Goal: Task Accomplishment & Management: Use online tool/utility

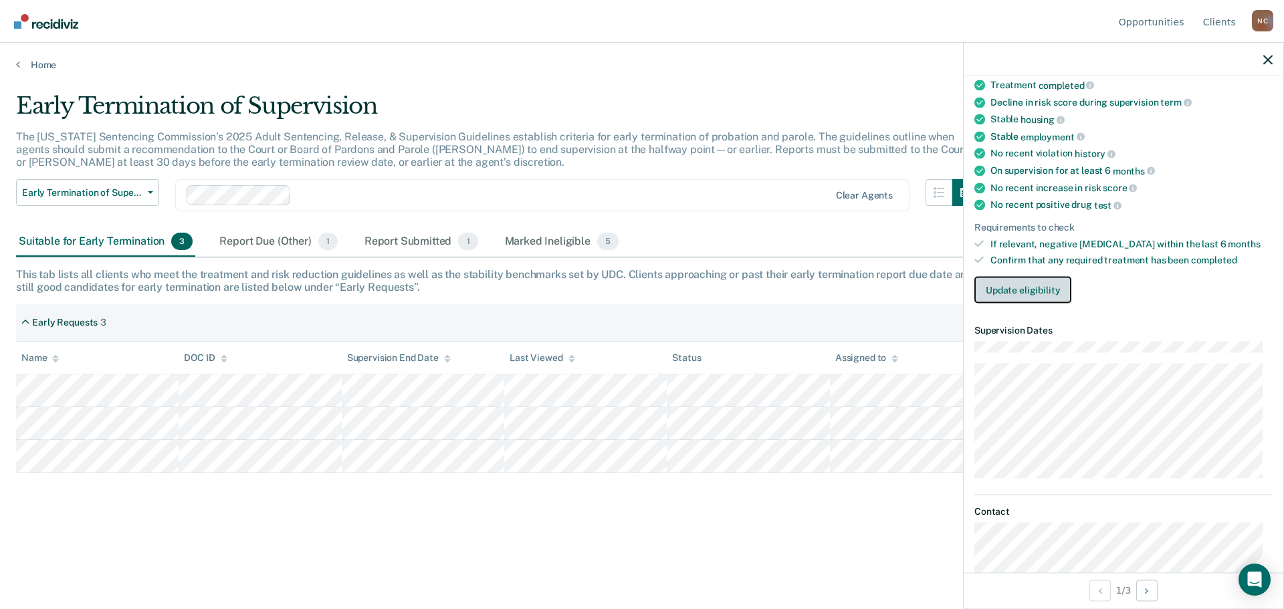
click at [1033, 286] on button "Update eligibility" at bounding box center [1022, 290] width 97 height 27
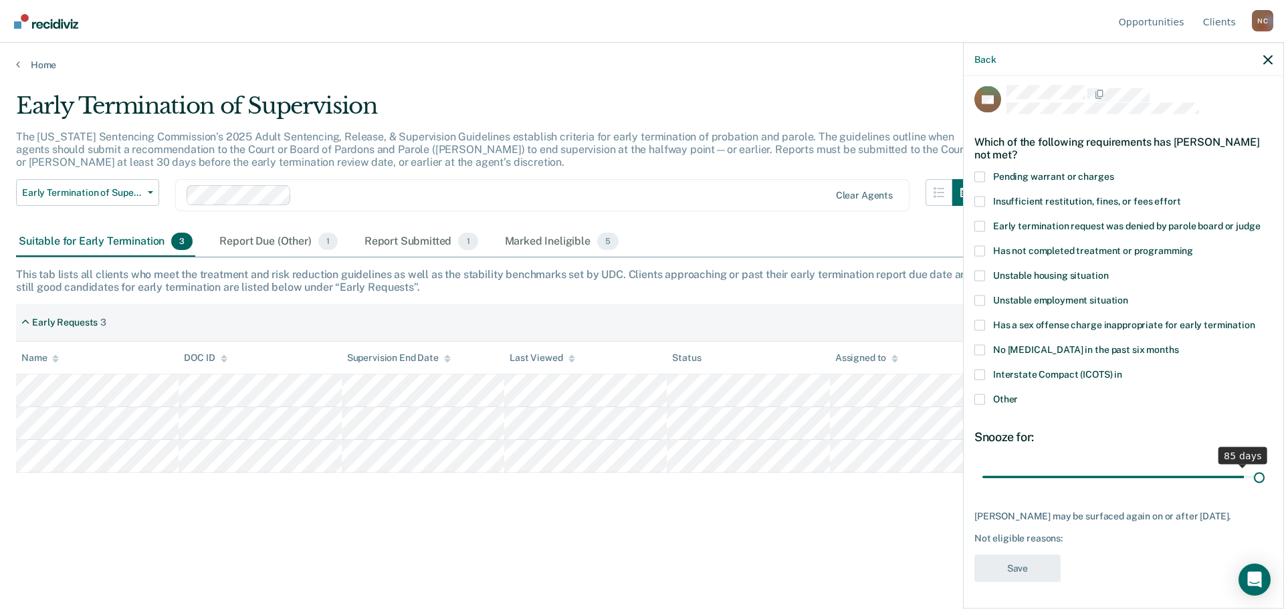
scroll to position [5, 0]
drag, startPoint x: 1074, startPoint y: 465, endPoint x: 1263, endPoint y: 472, distance: 189.4
type input "90"
click at [1263, 472] on input "range" at bounding box center [1123, 478] width 282 height 23
click at [1063, 379] on span "Interstate Compact (ICOTS) in" at bounding box center [1057, 375] width 129 height 11
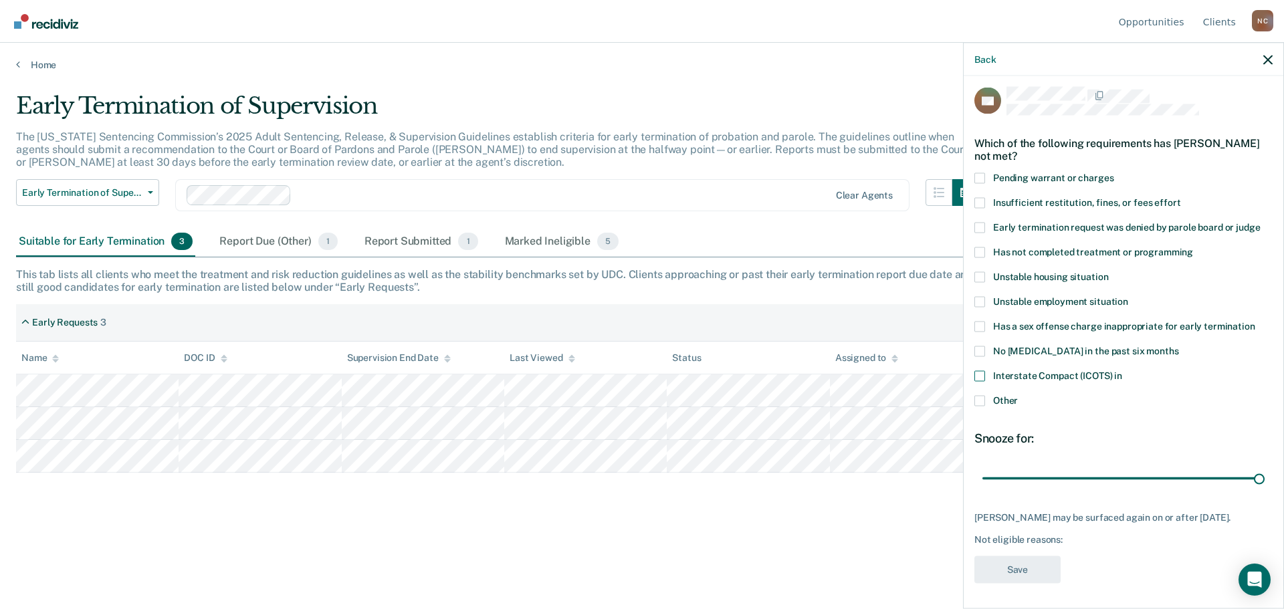
click at [1122, 371] on input "Interstate Compact (ICOTS) in" at bounding box center [1122, 371] width 0 height 0
click at [1025, 565] on button "Save" at bounding box center [1017, 569] width 86 height 27
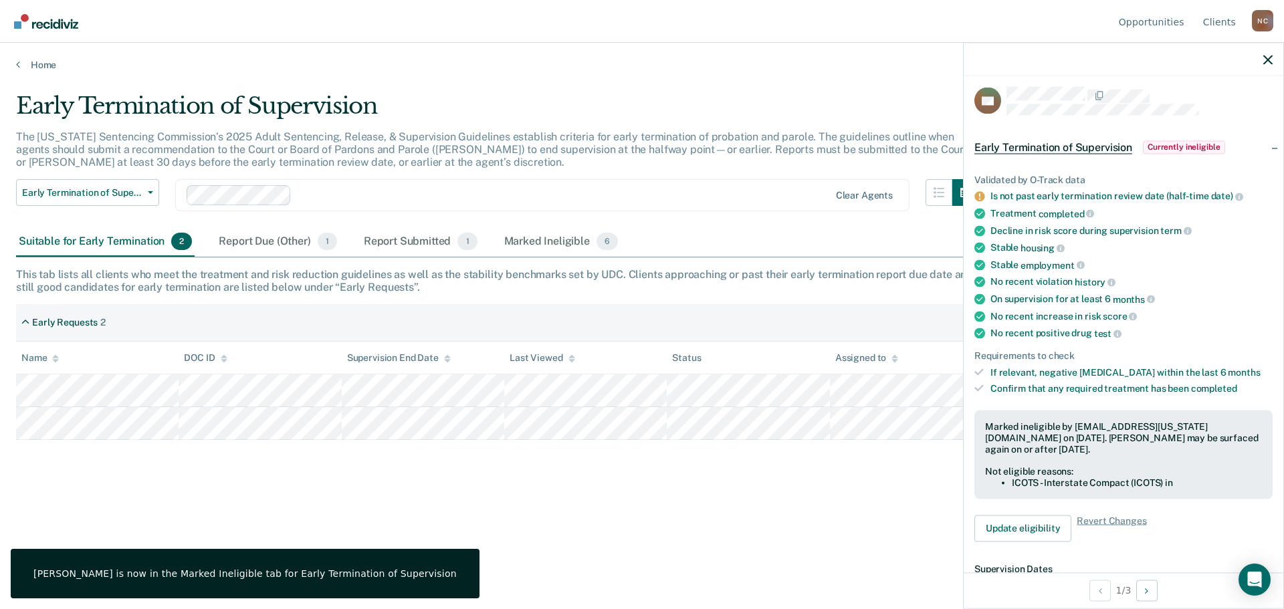
click at [817, 496] on div "Early Termination of Supervision The [US_STATE] Sentencing Commission’s 2025 Ad…" at bounding box center [642, 300] width 1252 height 417
click at [1274, 56] on div at bounding box center [1124, 59] width 320 height 33
click at [1268, 63] on icon "button" at bounding box center [1267, 59] width 9 height 9
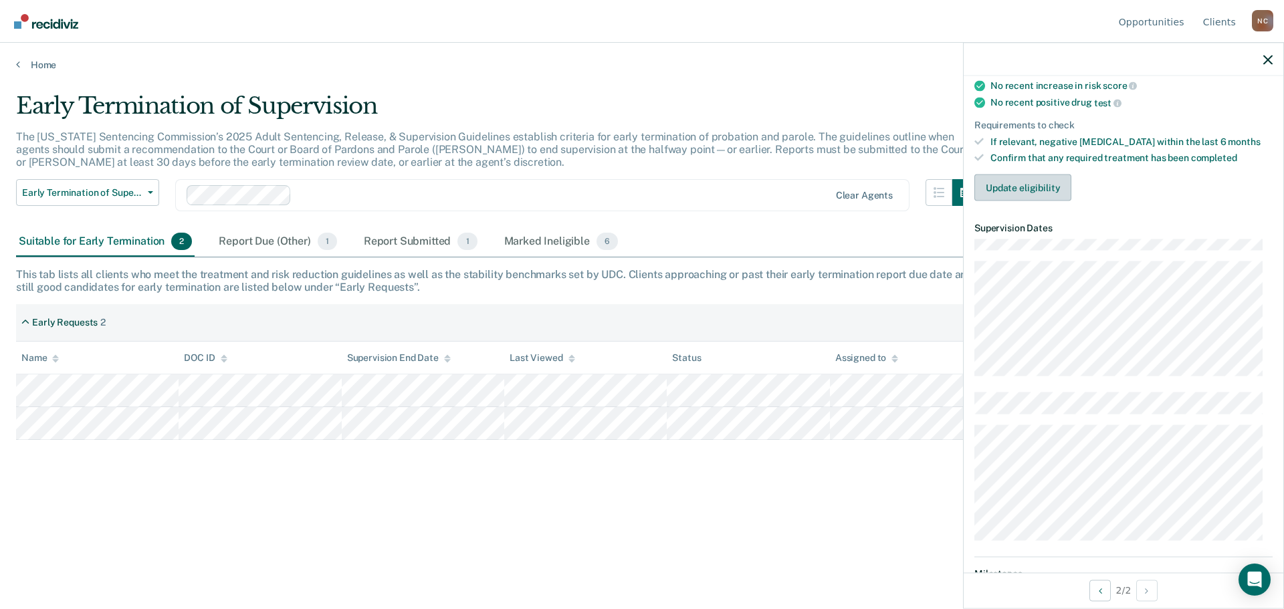
scroll to position [201, 0]
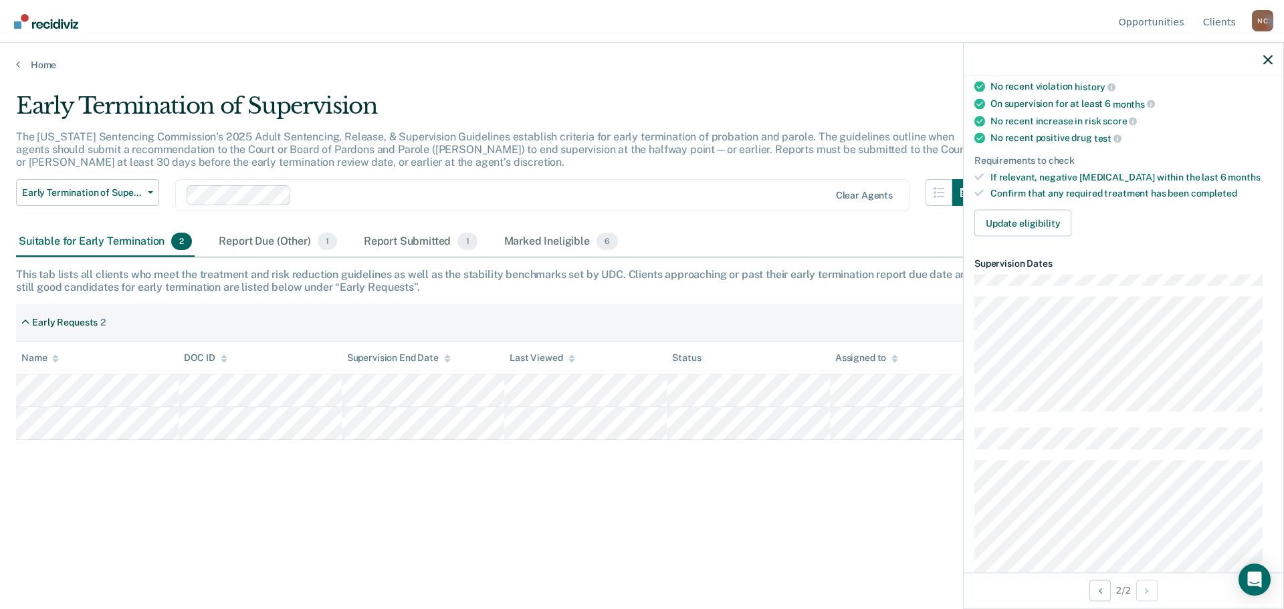
click at [713, 521] on div "Early Termination of Supervision The [US_STATE] Sentencing Commission’s 2025 Ad…" at bounding box center [642, 321] width 1252 height 459
click at [1268, 62] on icon "button" at bounding box center [1267, 59] width 9 height 9
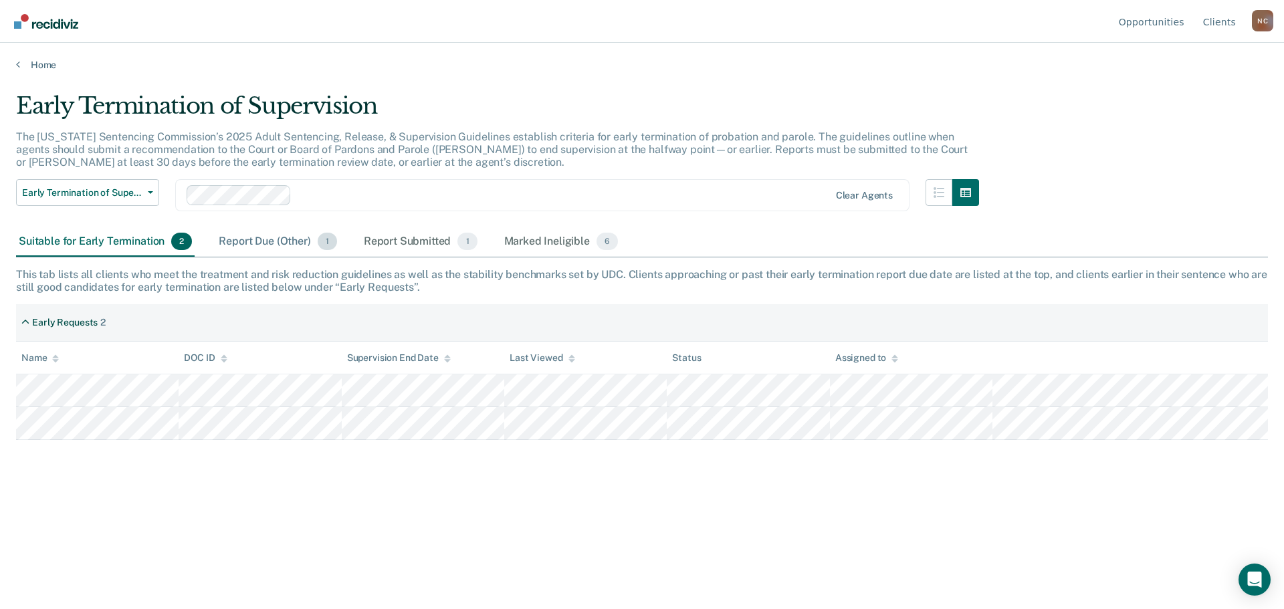
click at [299, 243] on div "Report Due (Other) 1" at bounding box center [277, 241] width 123 height 29
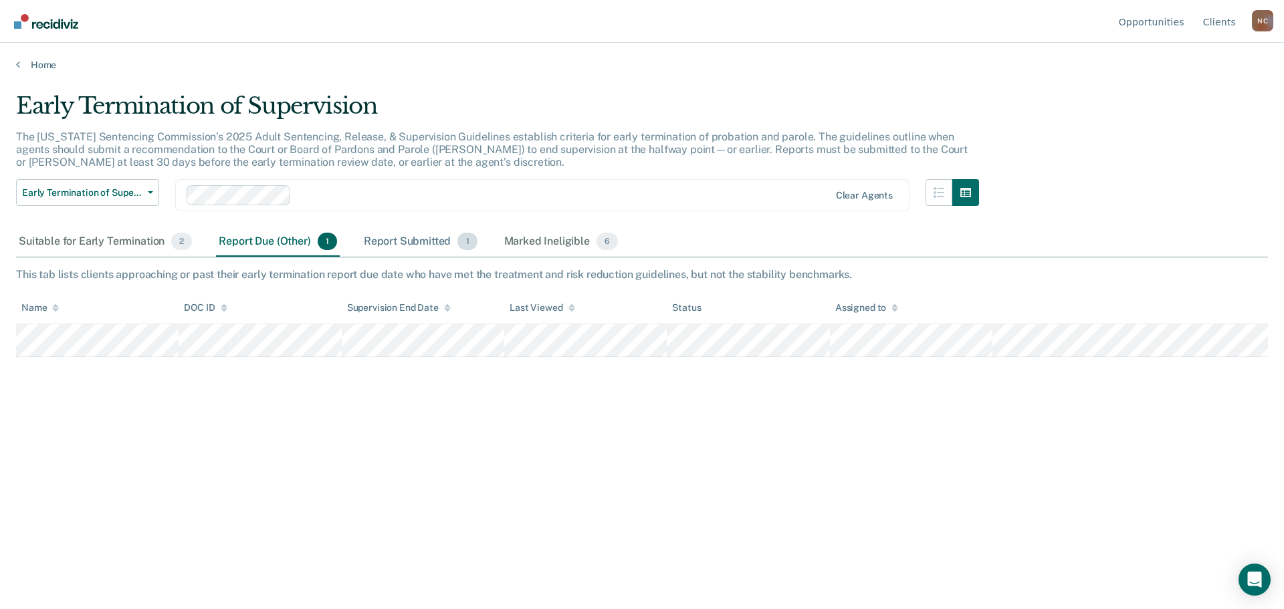
click at [407, 245] on div "Report Submitted 1" at bounding box center [420, 241] width 119 height 29
click at [263, 242] on div "Report Due (Other) 1" at bounding box center [277, 241] width 123 height 29
click at [136, 236] on div "Suitable for Early Termination 2" at bounding box center [105, 241] width 179 height 29
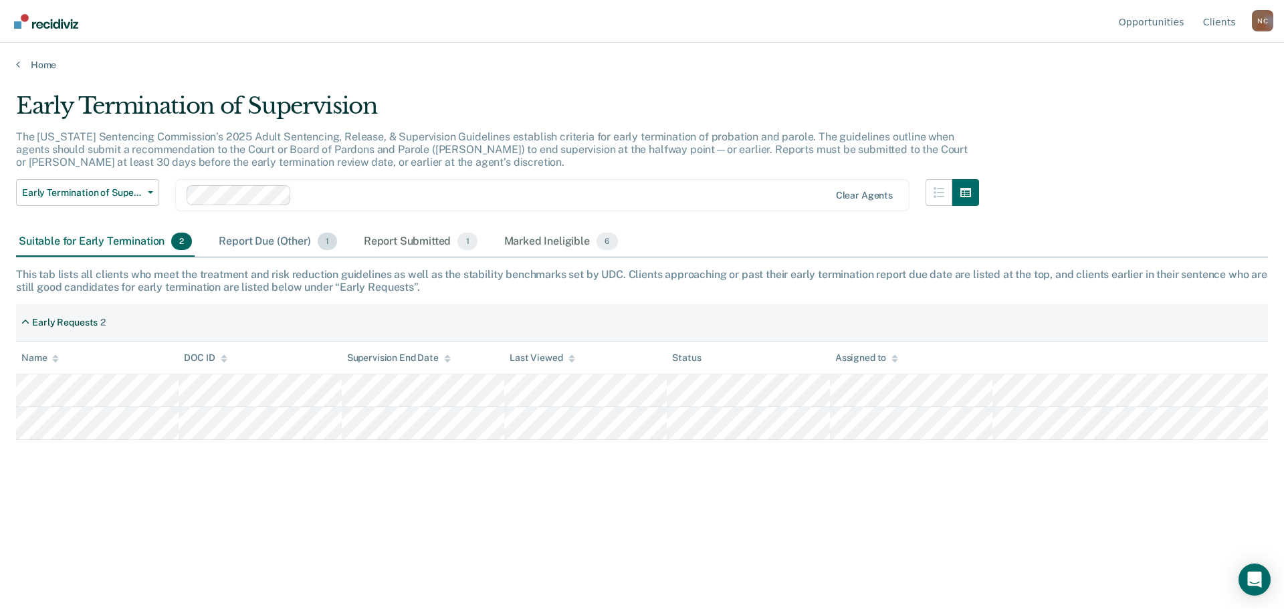
click at [263, 236] on div "Report Due (Other) 1" at bounding box center [277, 241] width 123 height 29
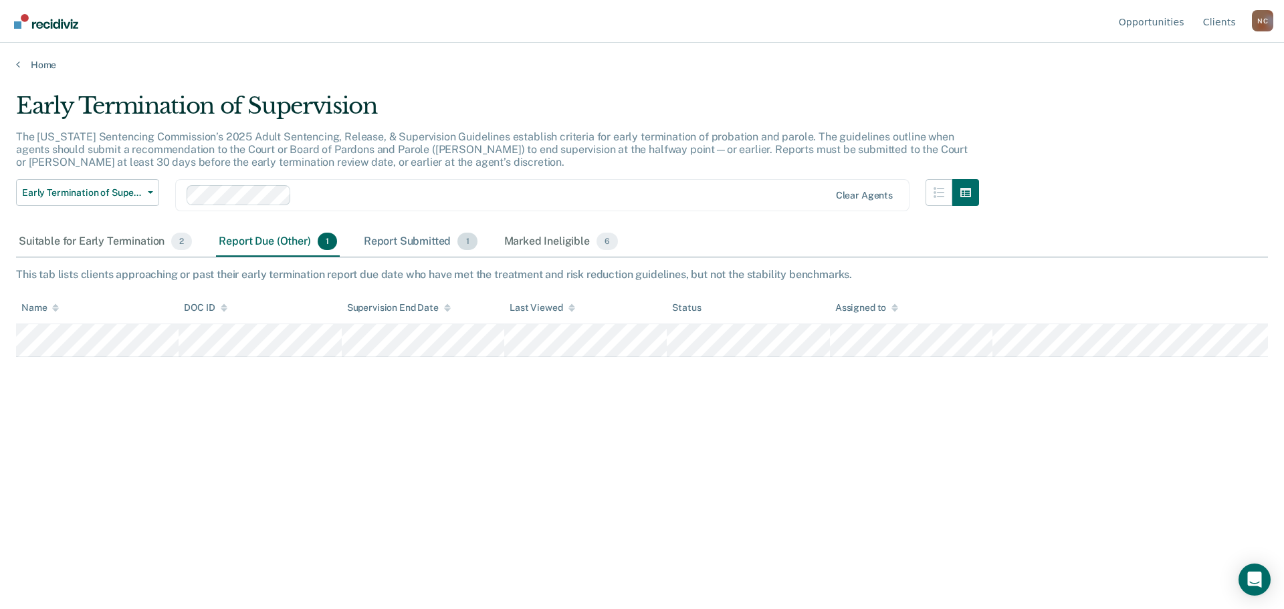
click at [413, 237] on div "Report Submitted 1" at bounding box center [420, 241] width 119 height 29
click at [69, 242] on div "Suitable for Early Termination 2" at bounding box center [105, 241] width 179 height 29
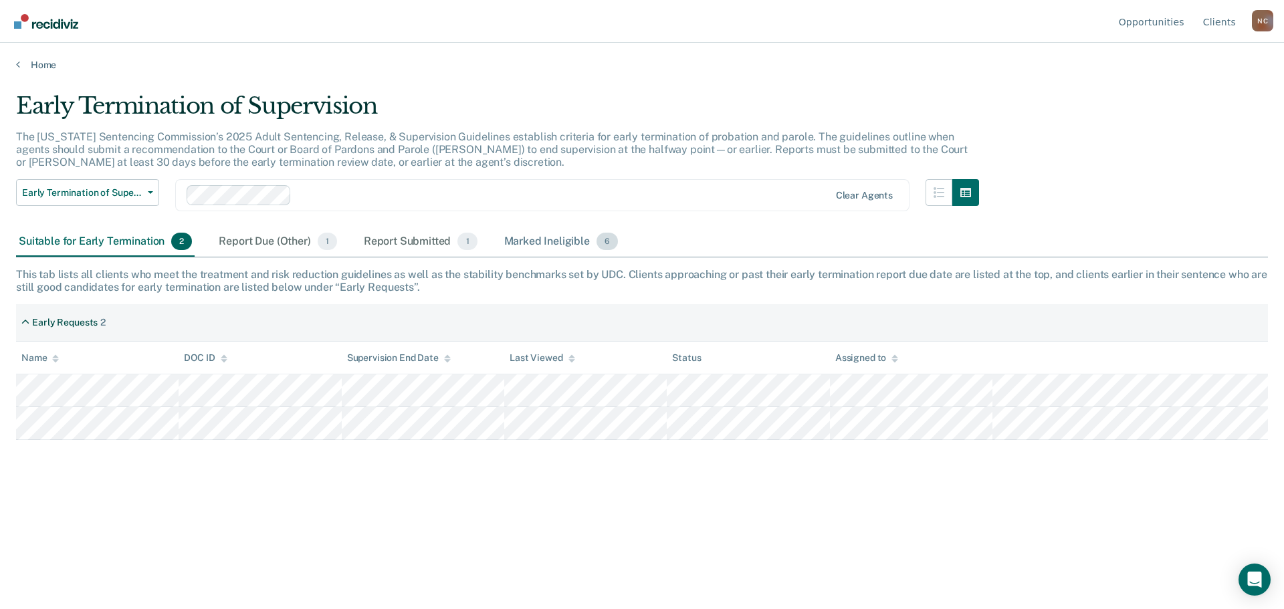
click at [594, 237] on div "Marked Ineligible 6" at bounding box center [562, 241] width 120 height 29
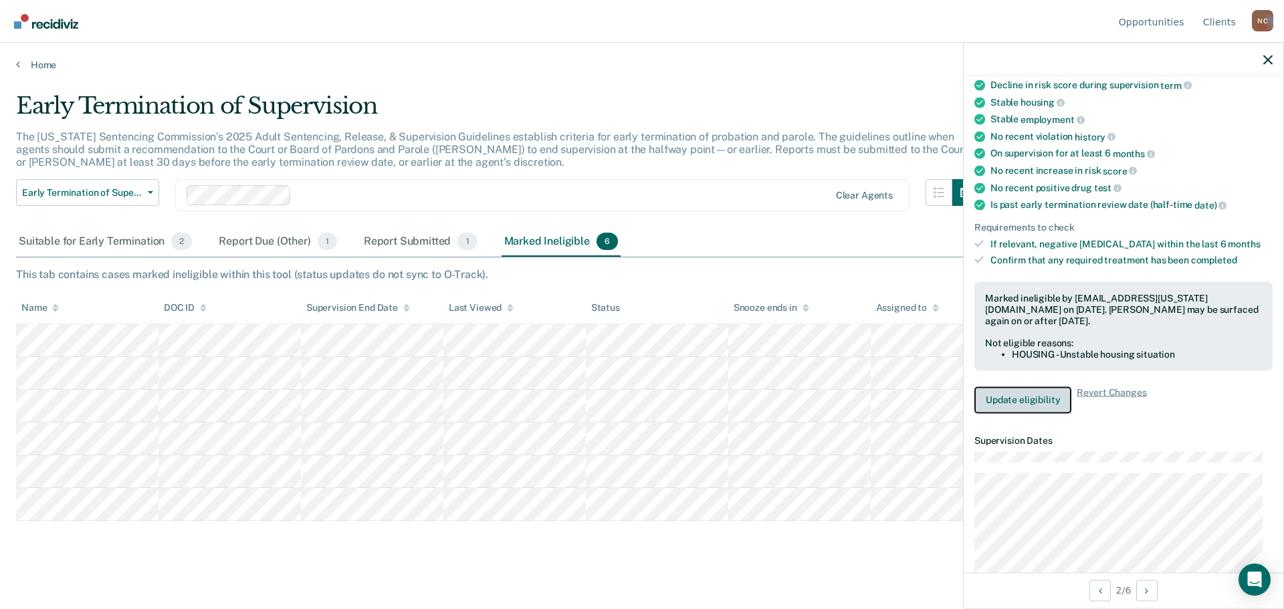
click at [1031, 404] on button "Update eligibility" at bounding box center [1022, 400] width 97 height 27
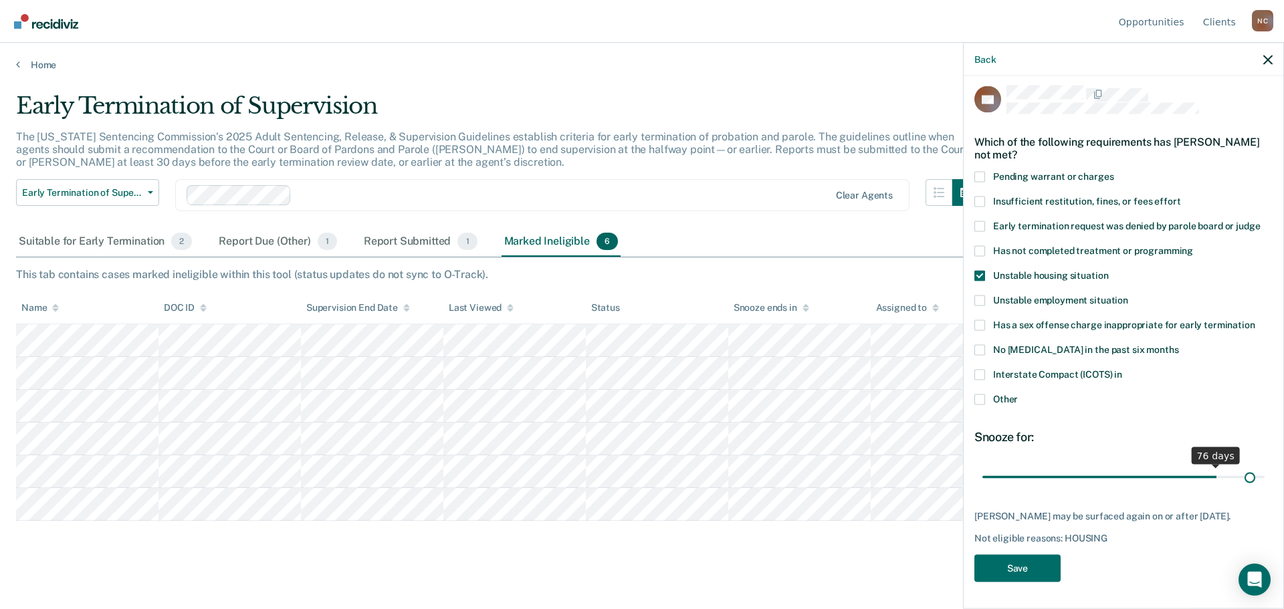
scroll to position [5, 0]
drag, startPoint x: 1071, startPoint y: 467, endPoint x: 1263, endPoint y: 465, distance: 192.6
type input "90"
click at [1263, 467] on input "range" at bounding box center [1123, 478] width 282 height 23
click at [1025, 563] on button "Save" at bounding box center [1017, 569] width 86 height 27
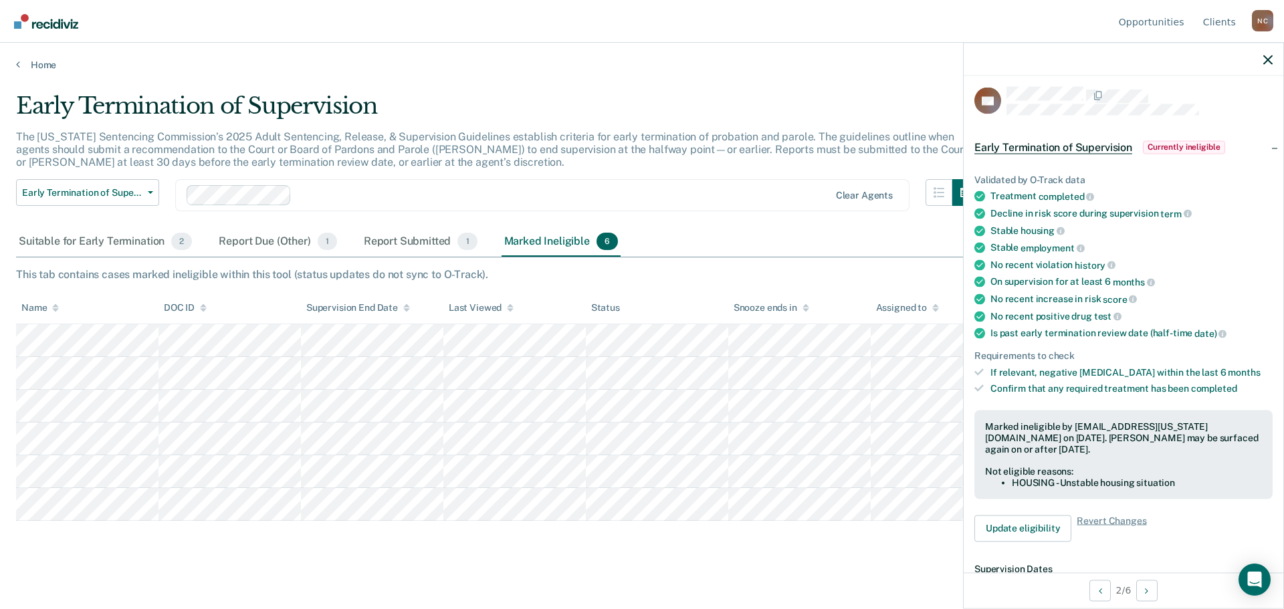
click at [776, 554] on main "Early Termination of Supervision The [US_STATE] Sentencing Commission’s 2025 Ad…" at bounding box center [642, 338] width 1284 height 534
click at [1266, 61] on icon "button" at bounding box center [1267, 59] width 9 height 9
